Goal: Task Accomplishment & Management: Manage account settings

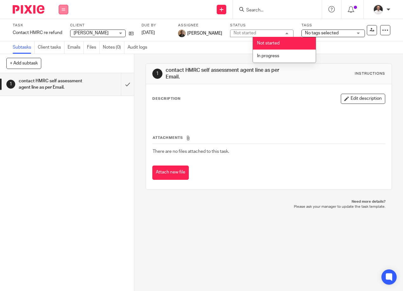
click at [65, 9] on button at bounding box center [64, 10] width 10 height 10
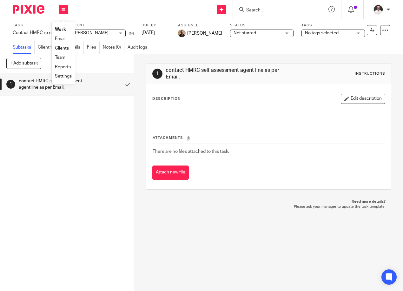
click at [63, 76] on link "Settings" at bounding box center [63, 76] width 17 height 4
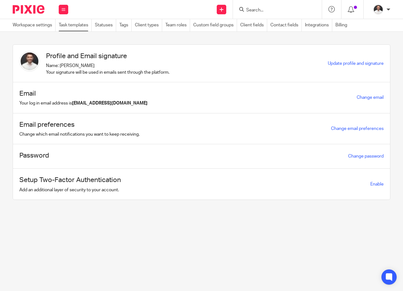
click at [75, 24] on link "Task templates" at bounding box center [75, 25] width 33 height 12
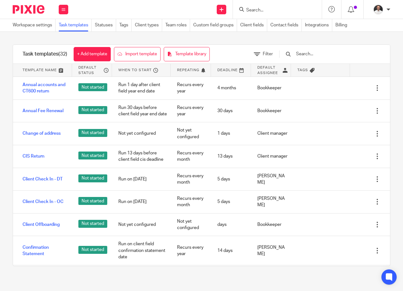
click at [311, 53] on input "text" at bounding box center [333, 53] width 74 height 7
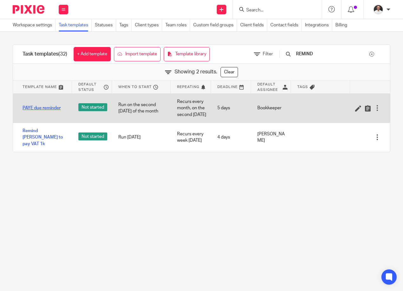
type input "REMIND"
click at [50, 111] on link "PAYE due reminder" at bounding box center [42, 108] width 38 height 6
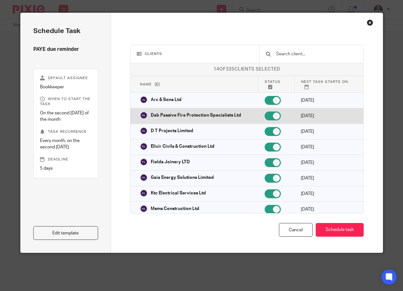
click at [269, 114] on input "checkbox" at bounding box center [273, 115] width 16 height 9
checkbox input "false"
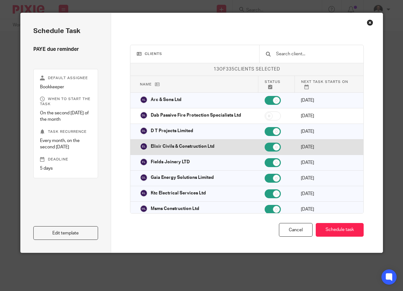
click at [265, 149] on input "checkbox" at bounding box center [273, 147] width 16 height 9
checkbox input "false"
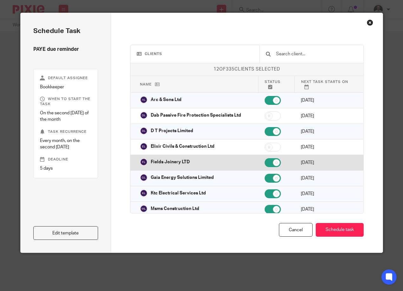
click at [265, 162] on input "checkbox" at bounding box center [273, 162] width 16 height 9
checkbox input "false"
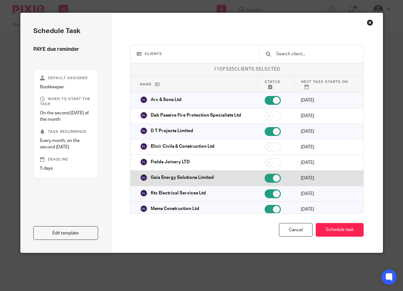
scroll to position [106, 0]
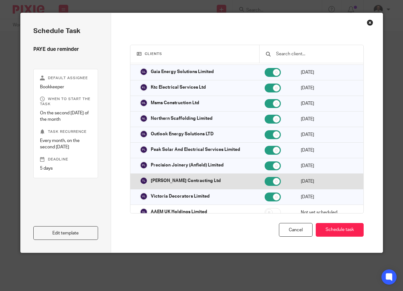
click at [265, 180] on input "checkbox" at bounding box center [273, 181] width 16 height 9
checkbox input "false"
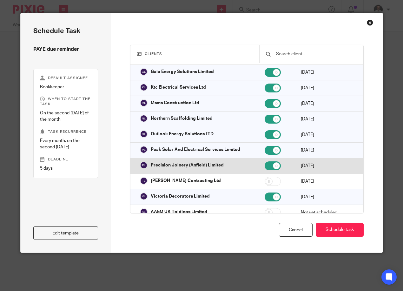
click at [266, 164] on input "checkbox" at bounding box center [273, 165] width 16 height 9
checkbox input "false"
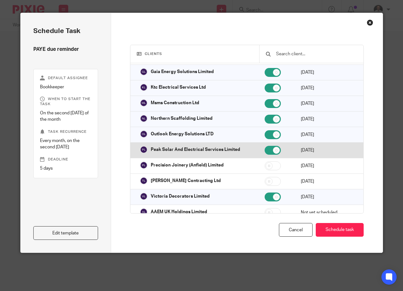
click at [267, 151] on input "checkbox" at bounding box center [273, 150] width 16 height 9
checkbox input "false"
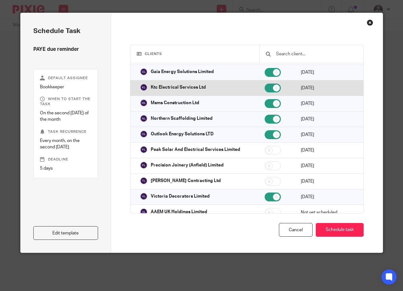
click at [267, 89] on input "checkbox" at bounding box center [273, 87] width 16 height 9
checkbox input "false"
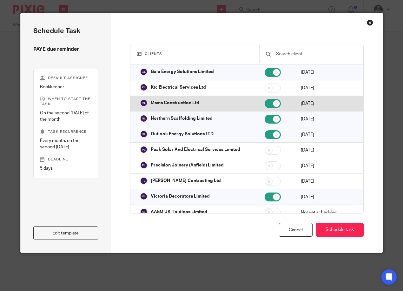
click at [265, 101] on input "checkbox" at bounding box center [273, 103] width 16 height 9
checkbox input "false"
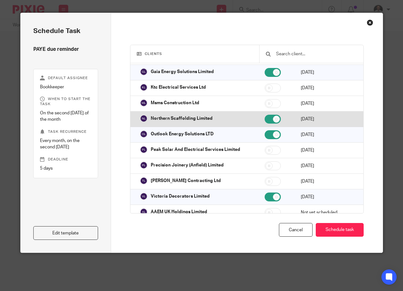
scroll to position [0, 0]
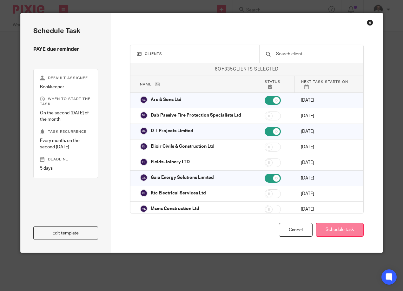
click at [347, 232] on button "Schedule task" at bounding box center [340, 230] width 48 height 14
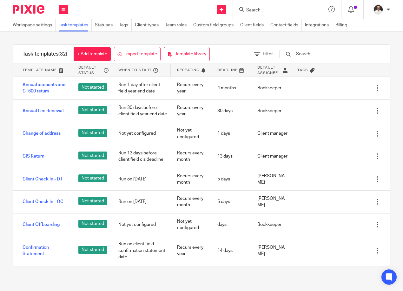
click at [261, 10] on input "Search" at bounding box center [274, 11] width 57 height 6
click at [248, 37] on div "Task templates (32) + Add template Import template Template library Filter Temp…" at bounding box center [201, 155] width 403 height 247
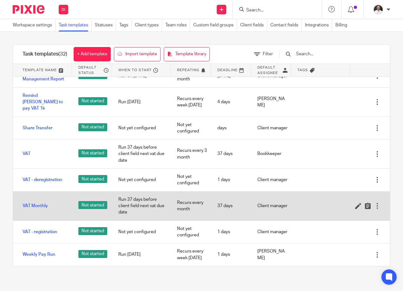
scroll to position [622, 0]
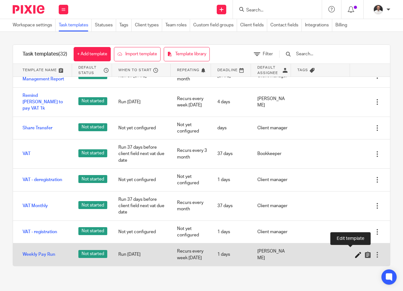
click at [355, 253] on icon at bounding box center [358, 254] width 6 height 6
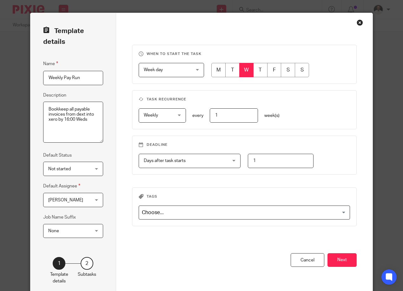
click at [233, 70] on input "radio" at bounding box center [232, 70] width 14 height 14
radio input "true"
click at [89, 119] on textarea "Bookkeep all payable invoices from dext into xero by 16:00 Weds" at bounding box center [73, 122] width 60 height 41
click at [71, 230] on span "None" at bounding box center [69, 230] width 43 height 13
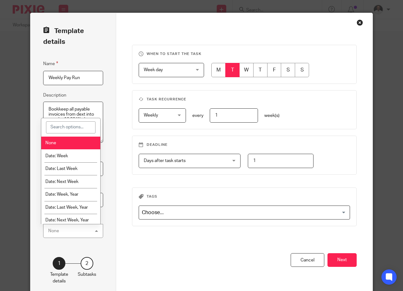
click at [71, 230] on div "None None" at bounding box center [73, 231] width 60 height 14
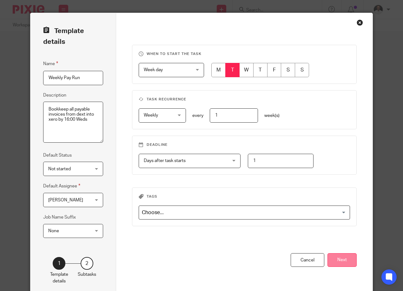
click at [342, 260] on button "Next" at bounding box center [342, 260] width 29 height 14
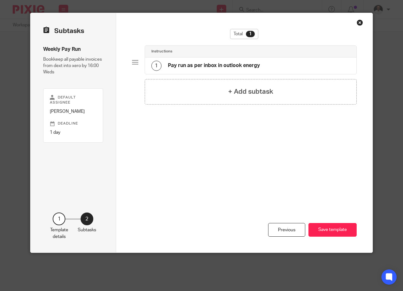
click at [209, 64] on h4 "Pay run as per inbox in outlook energy" at bounding box center [214, 65] width 92 height 7
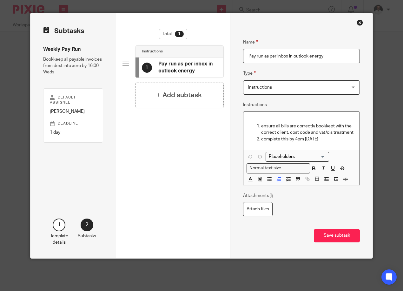
click at [335, 138] on p "complete this by 4pm Wednesday" at bounding box center [307, 139] width 93 height 6
click at [334, 237] on button "Save subtask" at bounding box center [337, 236] width 46 height 14
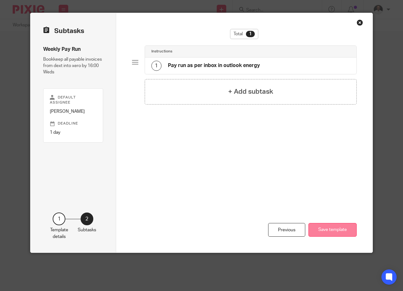
click at [335, 229] on button "Save template" at bounding box center [333, 230] width 48 height 14
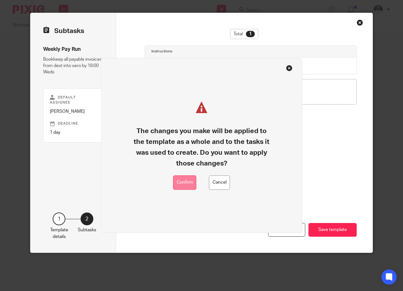
click at [193, 189] on button "Confirm" at bounding box center [184, 182] width 23 height 14
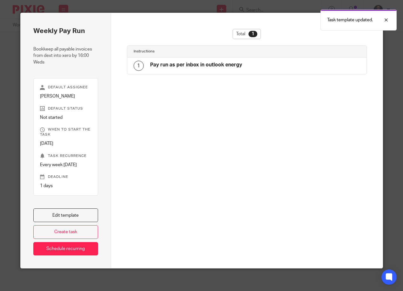
click at [193, 25] on div "Total 1 Instructions 1 Pay run as per inbox in outlook energy" at bounding box center [247, 140] width 272 height 255
click at [391, 20] on div "Task template updated." at bounding box center [359, 20] width 76 height 21
click at [369, 21] on div "Close this dialog window" at bounding box center [370, 22] width 6 height 6
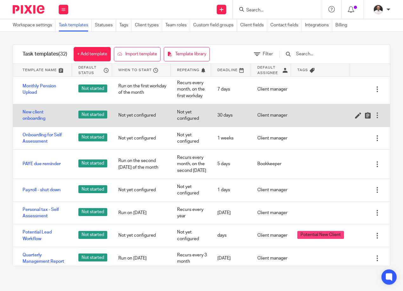
scroll to position [423, 0]
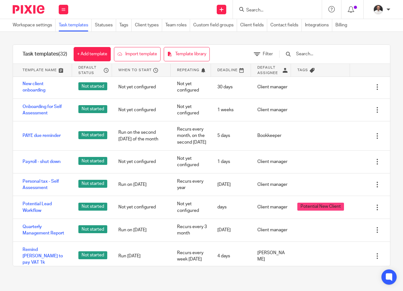
drag, startPoint x: 318, startPoint y: 50, endPoint x: 317, endPoint y: 54, distance: 4.2
click at [318, 50] on div at bounding box center [327, 54] width 108 height 19
click at [316, 57] on input "text" at bounding box center [333, 53] width 74 height 7
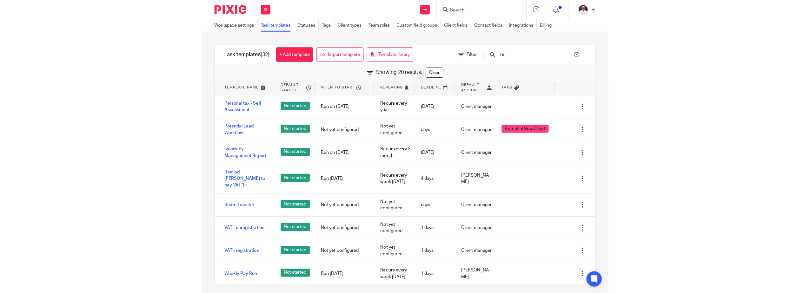
scroll to position [0, 0]
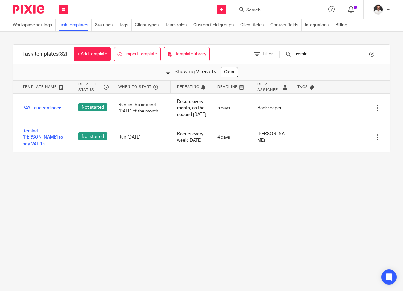
type input "remin"
click at [263, 228] on main "Workspace settings Task templates Statuses Tags Client types Team roles Custom …" at bounding box center [201, 145] width 403 height 291
